Goal: Information Seeking & Learning: Learn about a topic

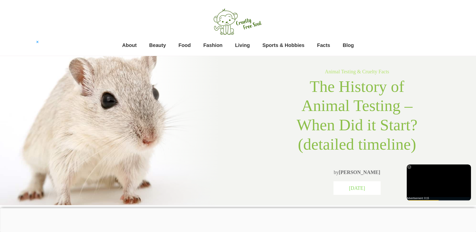
drag, startPoint x: 371, startPoint y: 190, endPoint x: 337, endPoint y: 191, distance: 34.1
click at [337, 191] on div "[DATE]" at bounding box center [357, 188] width 40 height 6
copy span "[DATE]"
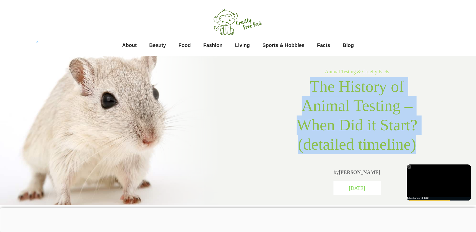
drag, startPoint x: 421, startPoint y: 148, endPoint x: 314, endPoint y: 93, distance: 119.8
click at [314, 93] on h1 "The History of Animal Testing – When Did it Start? (detailed timeline)" at bounding box center [357, 118] width 144 height 82
click at [314, 93] on span "The History of Animal Testing – When Did it Start? (detailed timeline)" at bounding box center [356, 114] width 121 height 75
copy span "The History of Animal Testing – When Did it Start? (detailed timeline)"
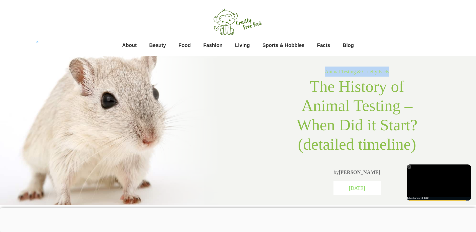
drag, startPoint x: 389, startPoint y: 74, endPoint x: 325, endPoint y: 68, distance: 64.5
click at [325, 68] on p "Animal Testing & Cruelty Facts" at bounding box center [357, 71] width 144 height 10
copy link "Animal Testing & Cruelty Facts"
